Goal: Information Seeking & Learning: Learn about a topic

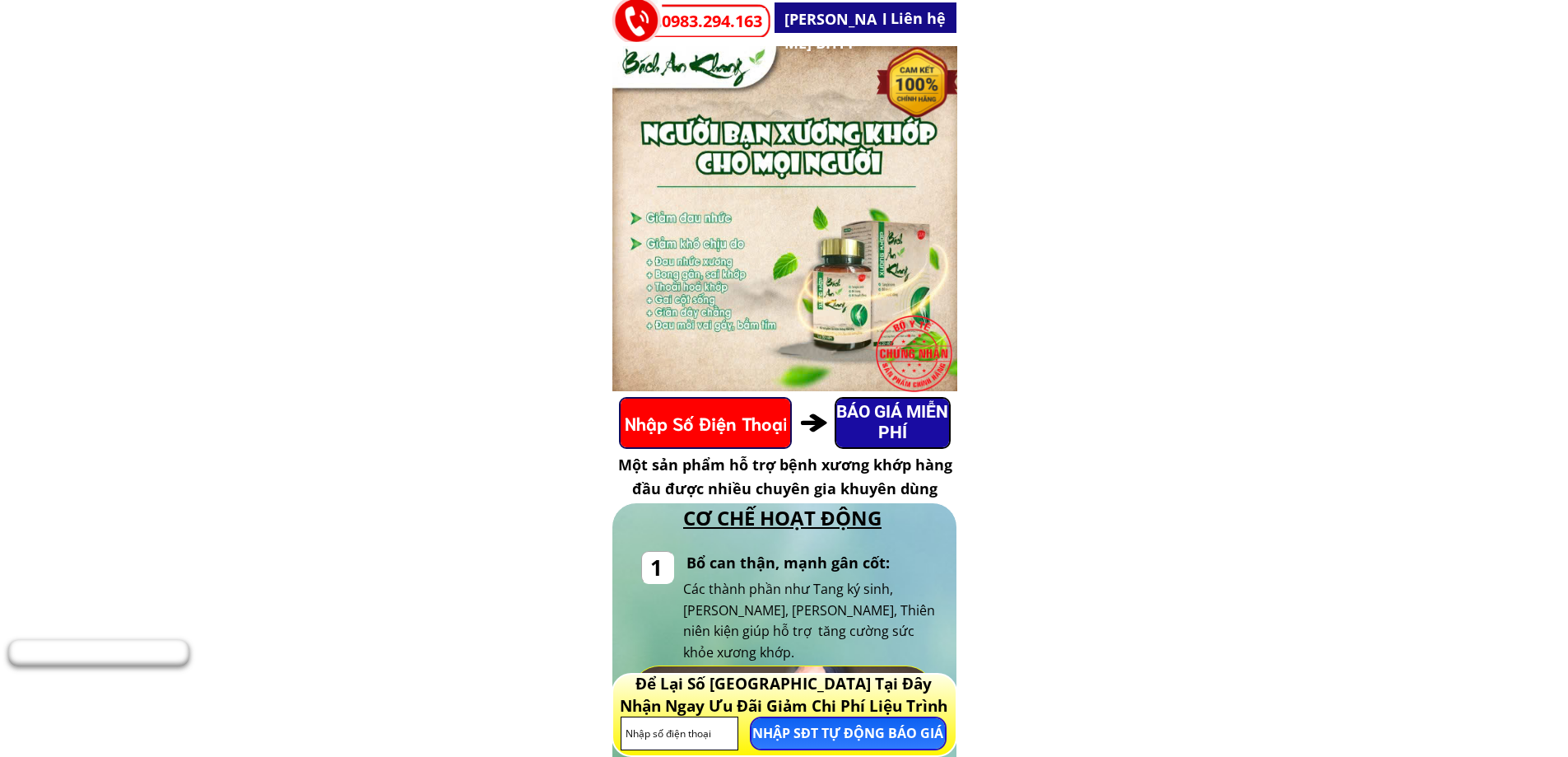
drag, startPoint x: 830, startPoint y: 158, endPoint x: 862, endPoint y: 164, distance: 32.6
click at [861, 164] on div at bounding box center [784, 218] width 345 height 346
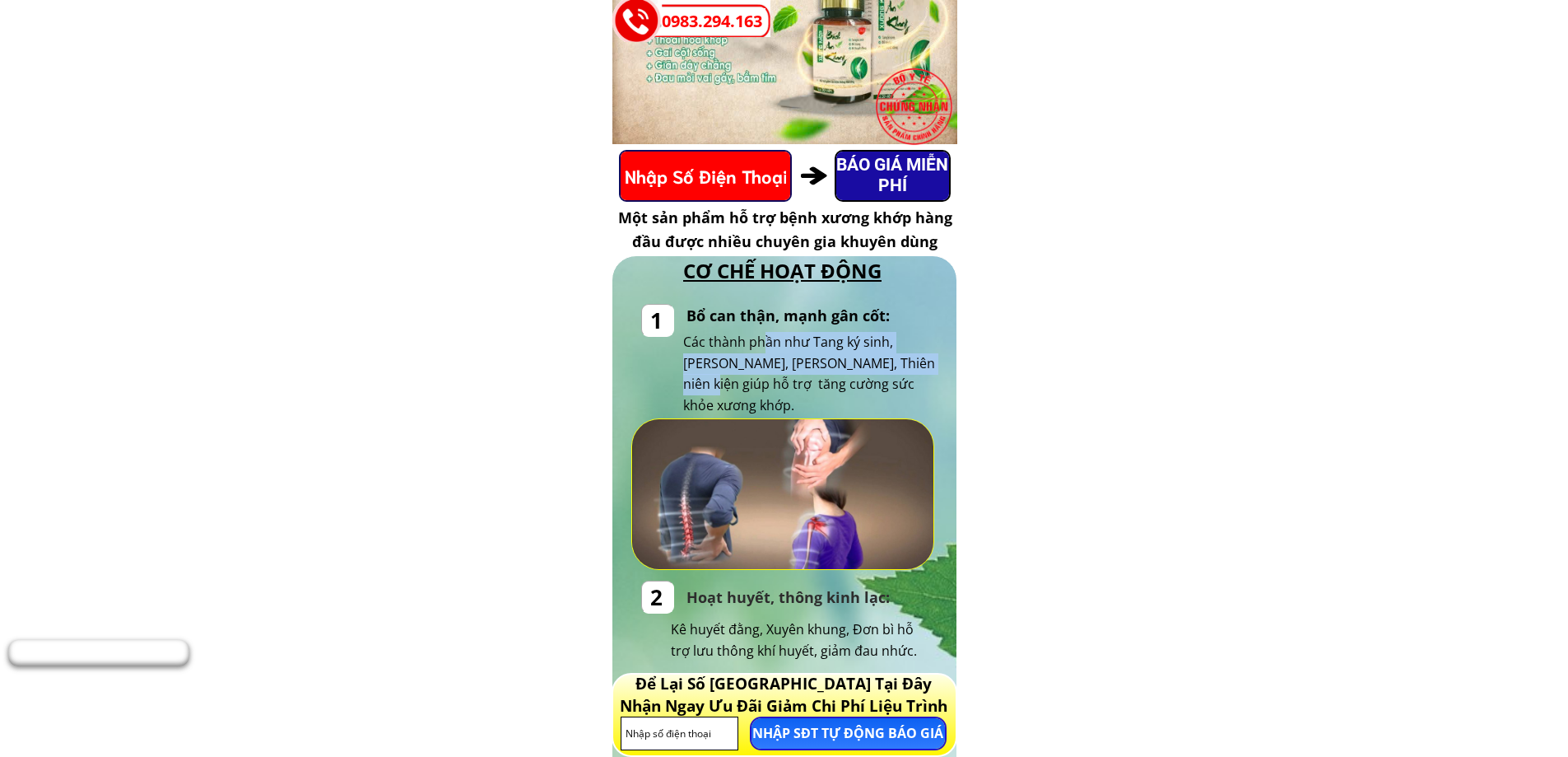
drag, startPoint x: 762, startPoint y: 335, endPoint x: 923, endPoint y: 371, distance: 165.0
click at [923, 371] on div "Các thành phần như Tang ký sinh, [PERSON_NAME], [PERSON_NAME], Thiên niên kiện …" at bounding box center [811, 374] width 255 height 84
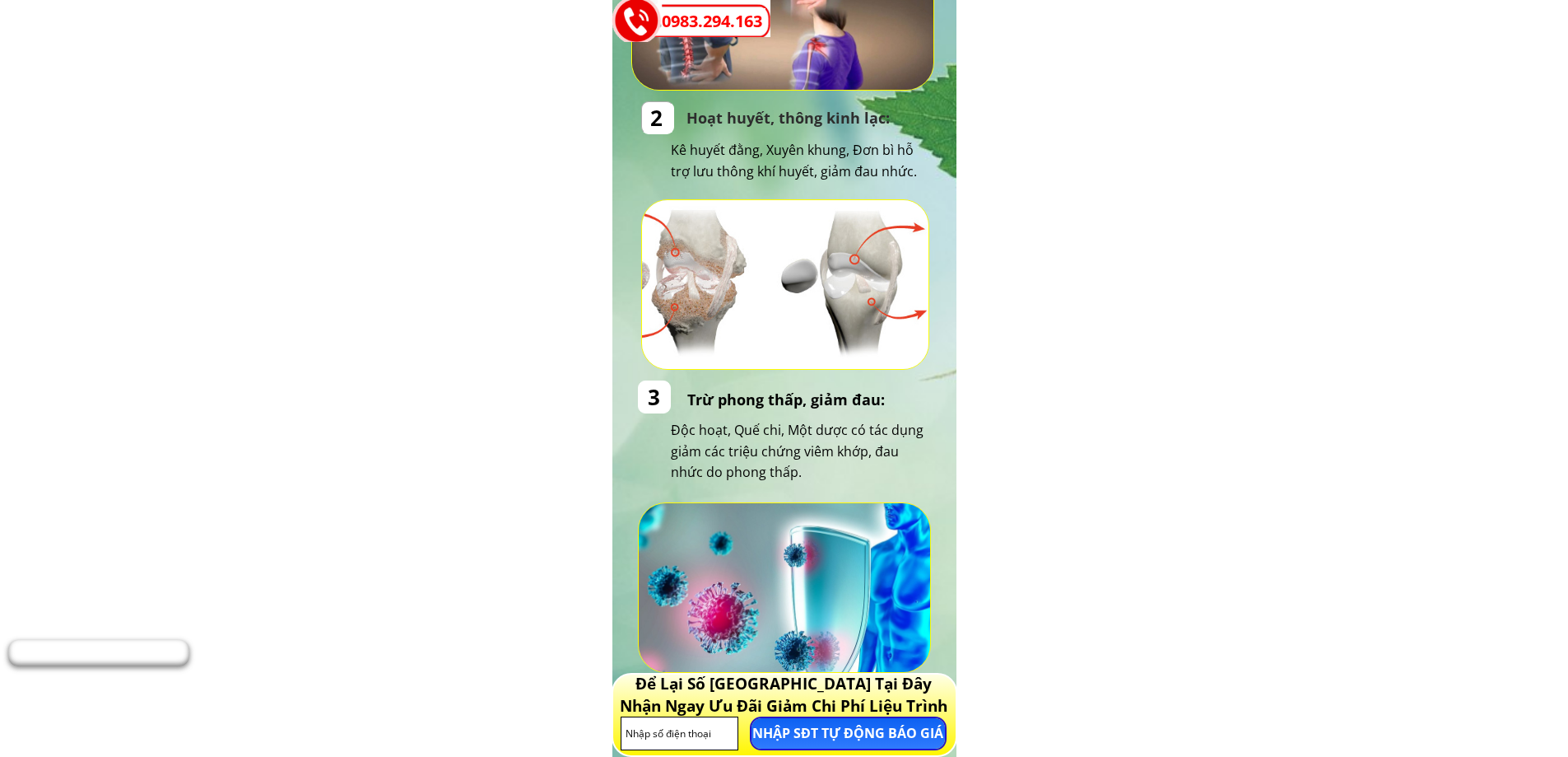
scroll to position [741, 0]
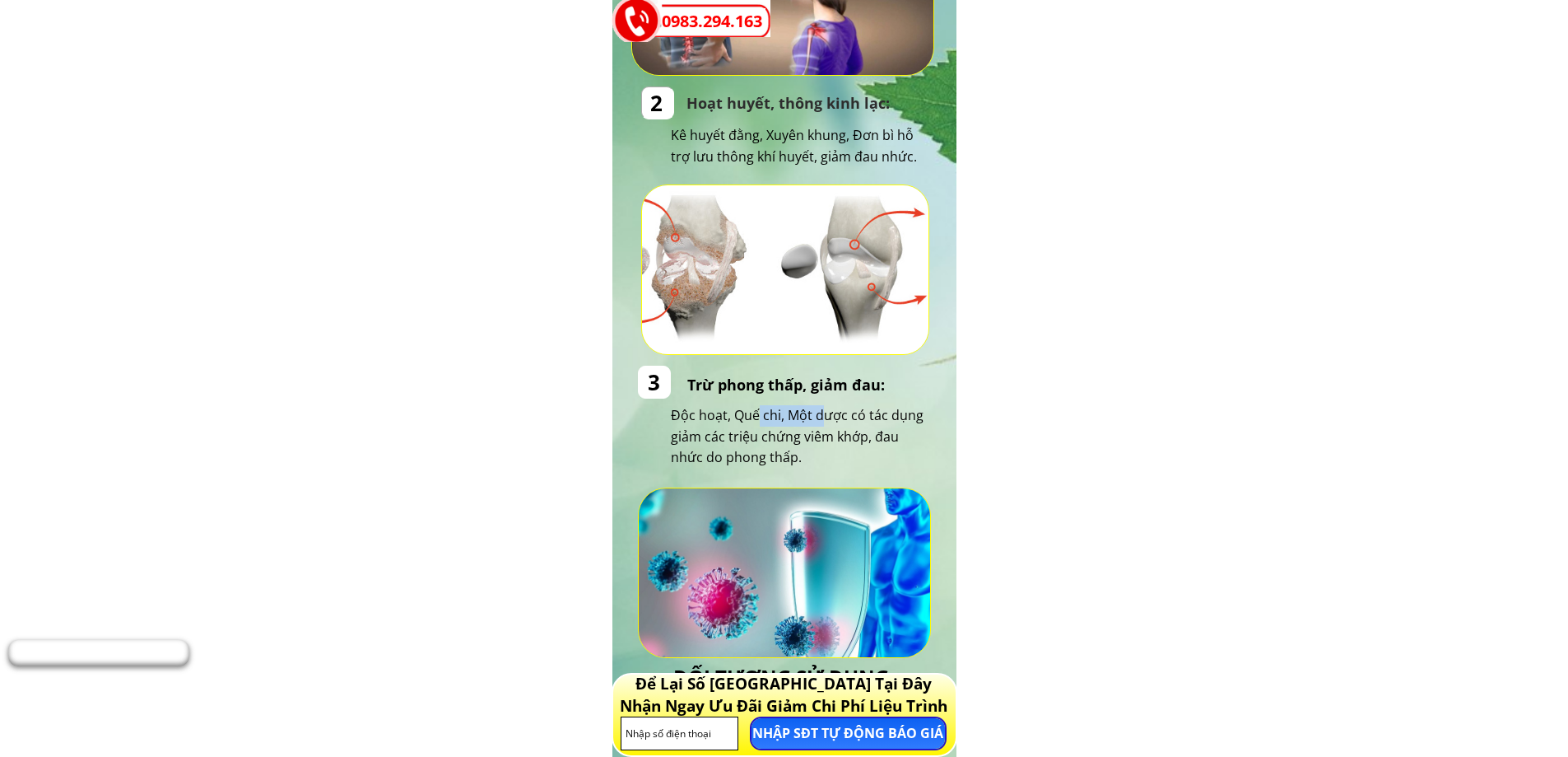
drag, startPoint x: 768, startPoint y: 413, endPoint x: 827, endPoint y: 425, distance: 60.2
click at [827, 425] on div "Độc hoạt, Quế chi, Một dược có tác dụng giảm các triệu chứng viêm khớp, đau nhứ…" at bounding box center [800, 436] width 261 height 63
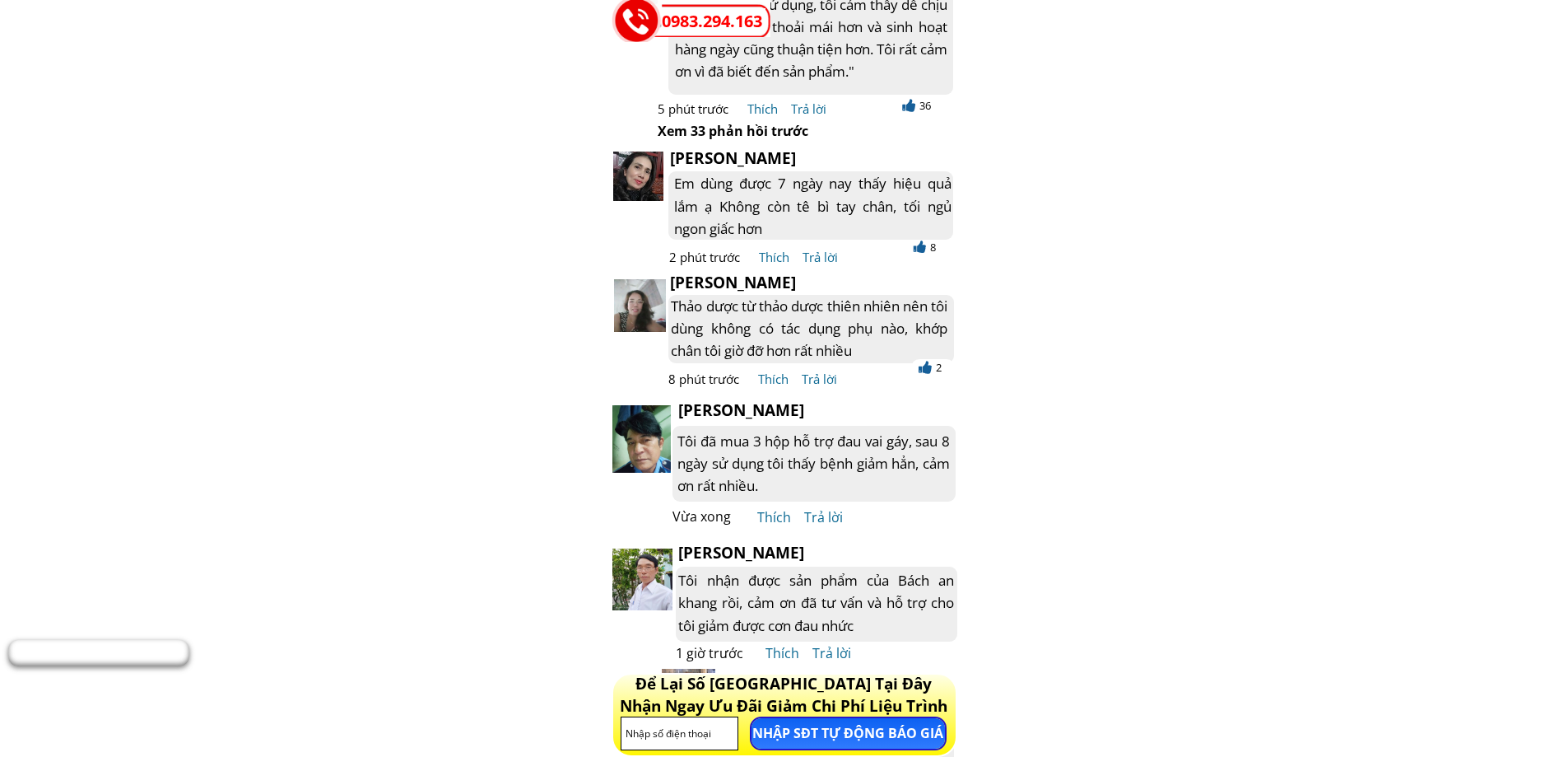
scroll to position [9799, 0]
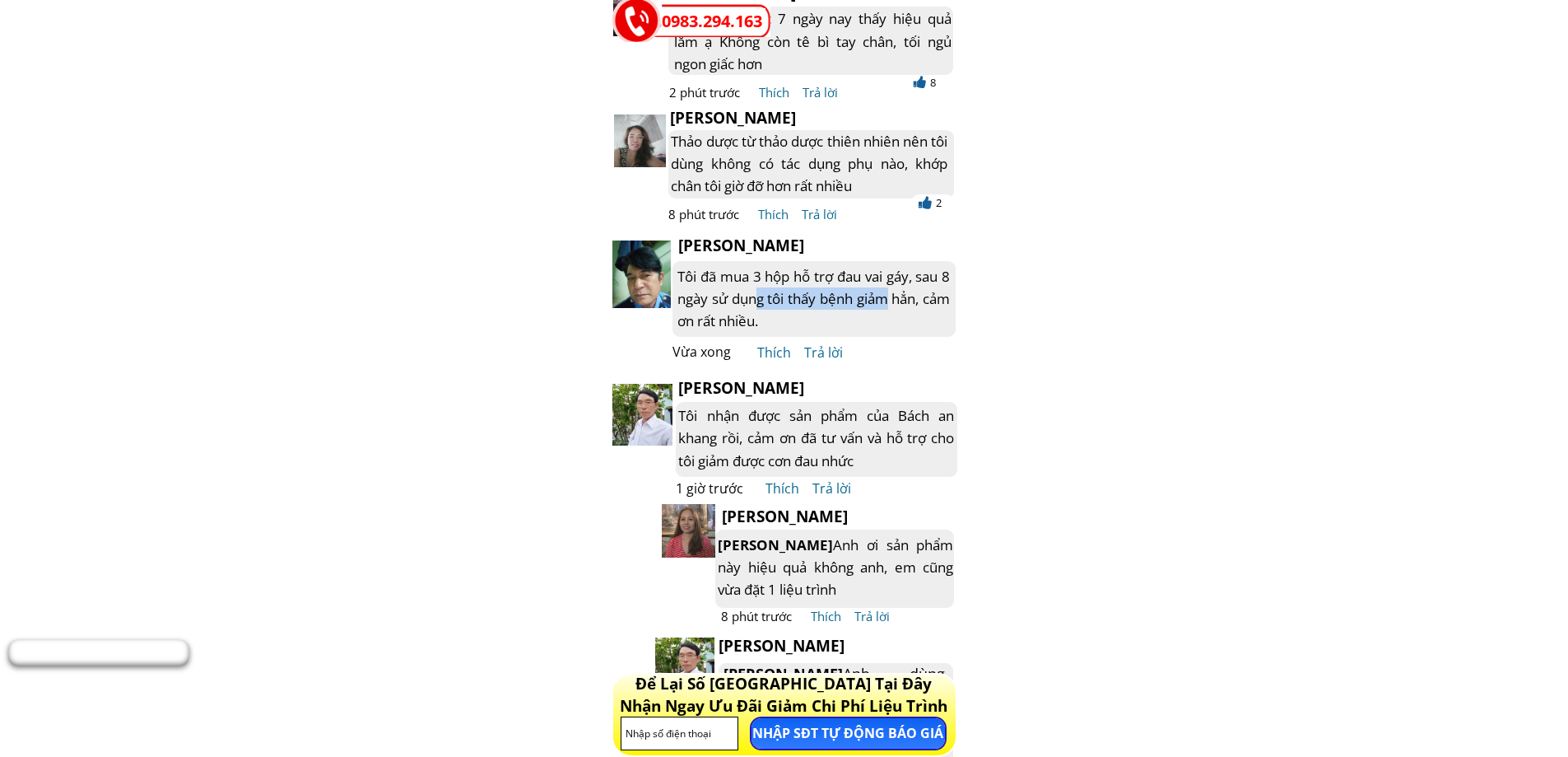
drag, startPoint x: 775, startPoint y: 302, endPoint x: 914, endPoint y: 298, distance: 139.1
click at [914, 298] on div "Tôi đã mua 3 hộp hỗ trợ đau vai gáy, sau 8 ngày sử dụng tôi thấy bệnh giảm hẳn,…" at bounding box center [812, 299] width 272 height 68
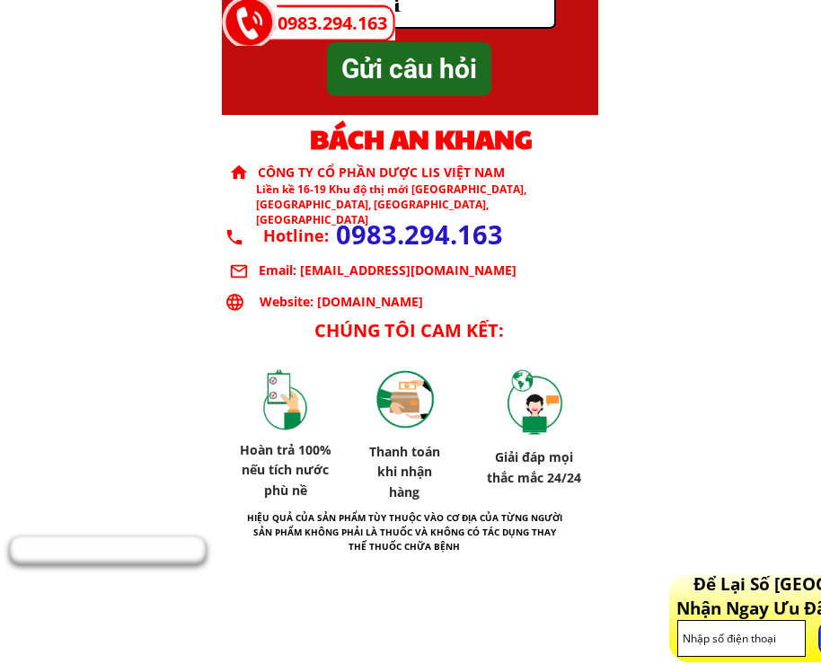
scroll to position [12186, 0]
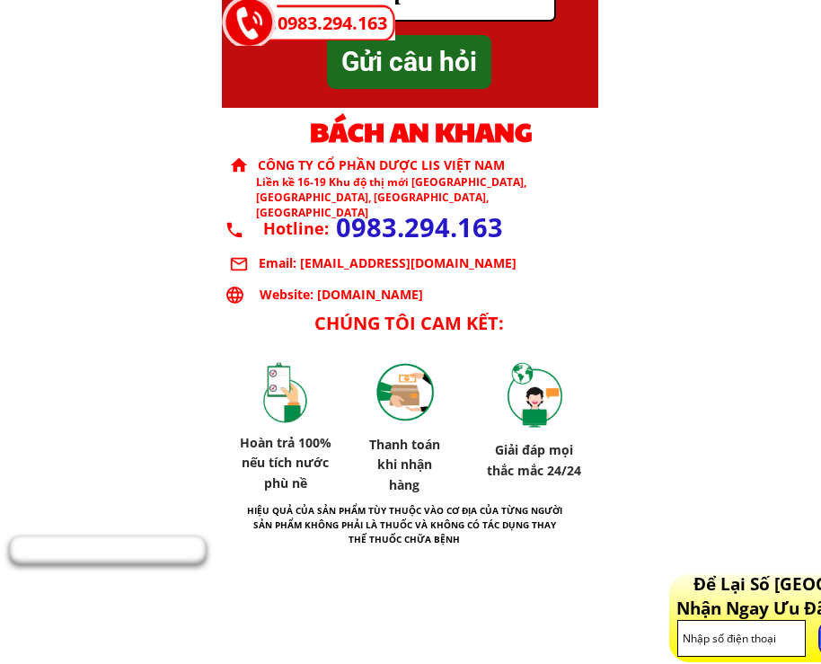
click at [346, 294] on p "Website: [DOMAIN_NAME]" at bounding box center [428, 295] width 337 height 18
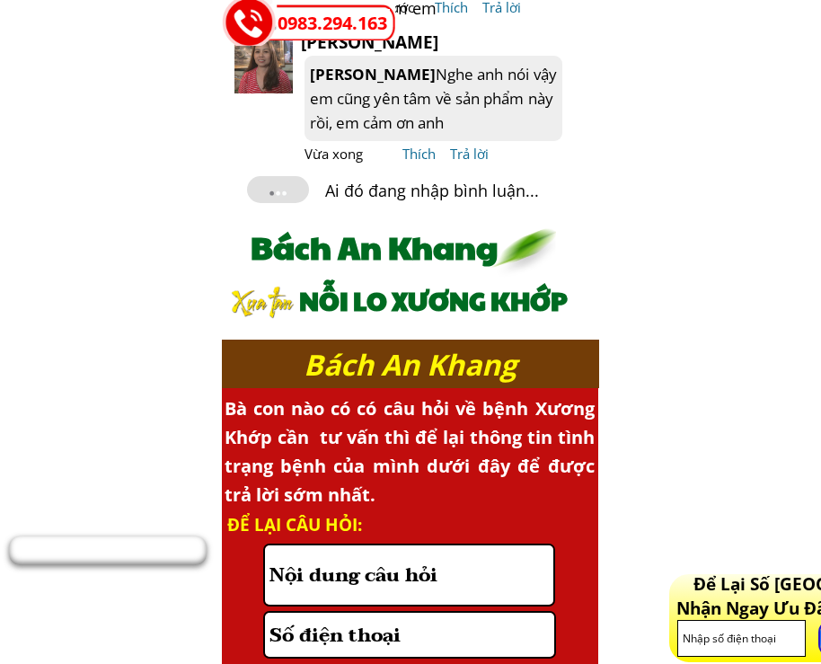
scroll to position [11197, 0]
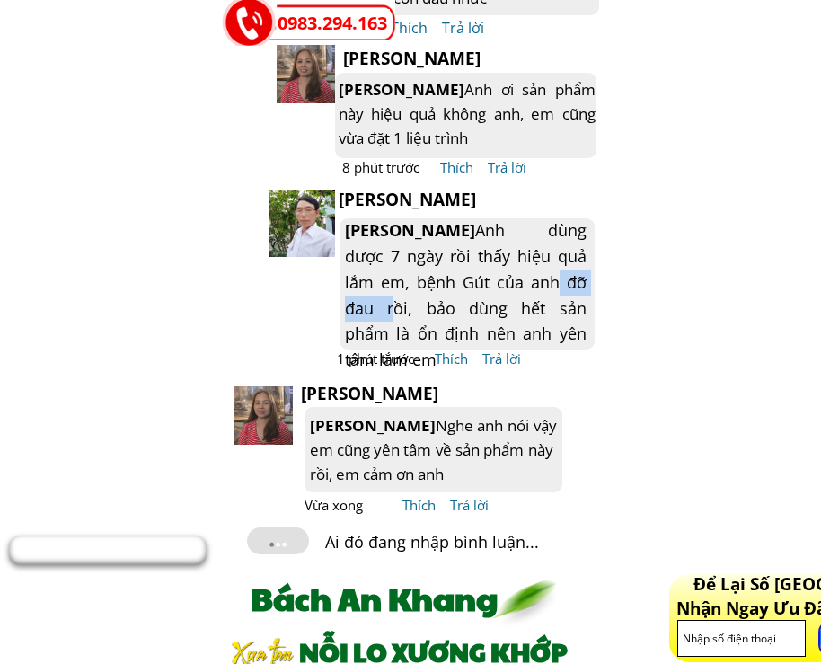
drag, startPoint x: 483, startPoint y: 267, endPoint x: 562, endPoint y: 277, distance: 80.6
click at [562, 277] on div "Mai Lan Anh dùng được 7 ngày rồi thấy hiệu quả lắm em, bệnh Gút của anh đỡ đau …" at bounding box center [466, 294] width 242 height 155
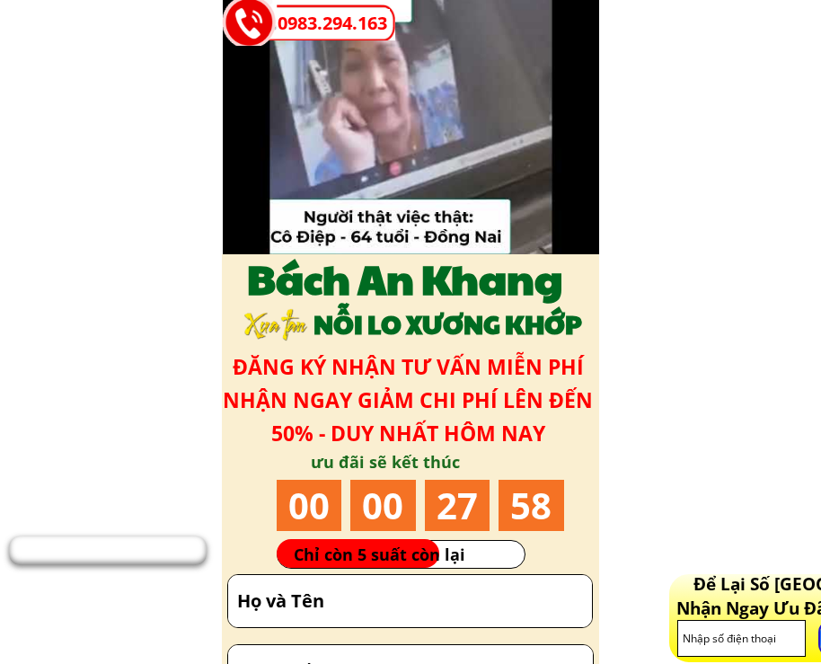
scroll to position [9400, 0]
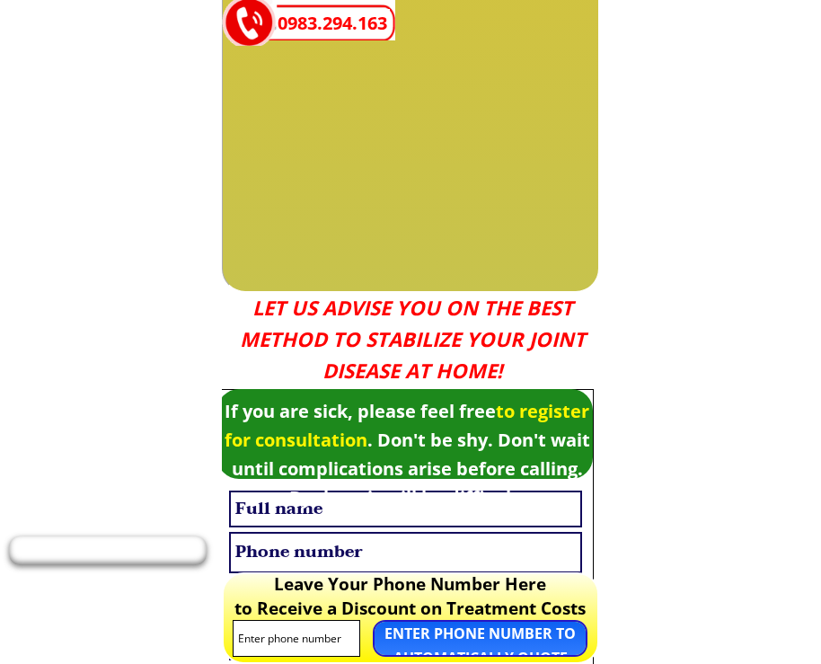
scroll to position [8053, 0]
